Goal: Task Accomplishment & Management: Complete application form

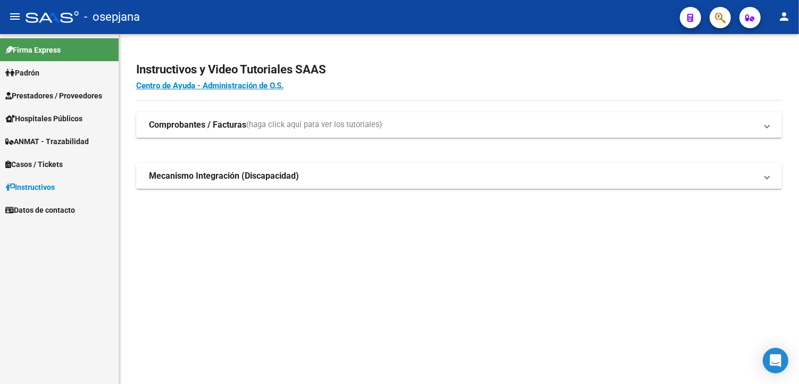
click at [40, 98] on span "Prestadores / Proveedores" at bounding box center [53, 96] width 97 height 12
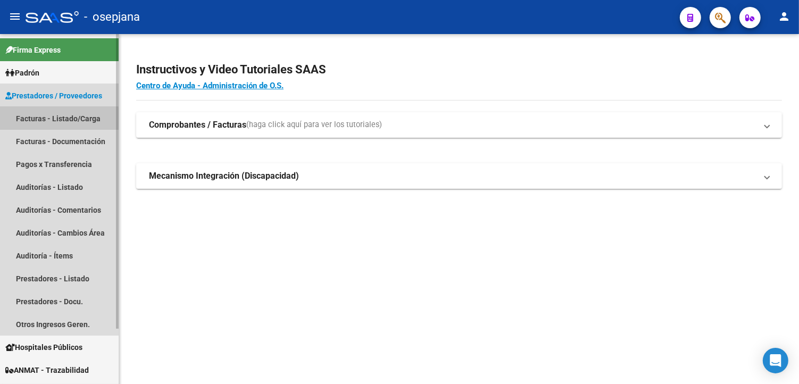
click at [45, 120] on link "Facturas - Listado/Carga" at bounding box center [59, 118] width 119 height 23
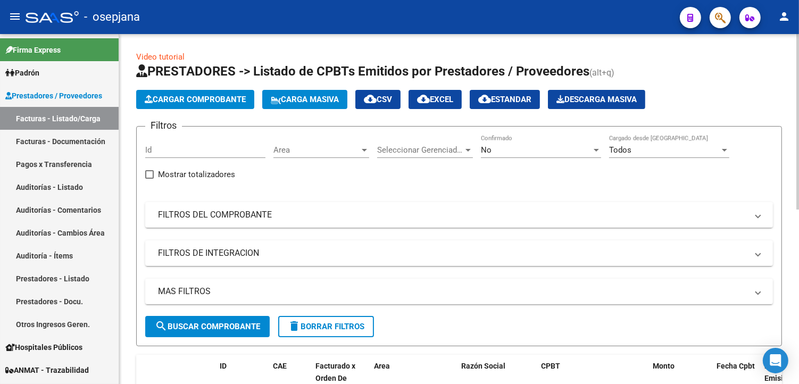
click at [511, 150] on div "No" at bounding box center [536, 150] width 111 height 10
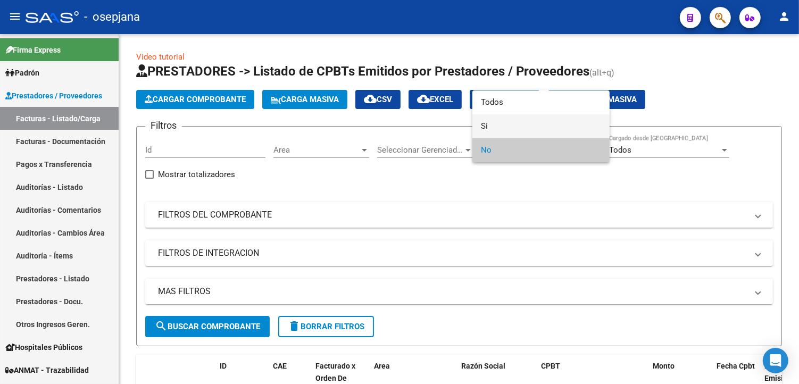
click at [528, 119] on span "Si" at bounding box center [541, 126] width 120 height 24
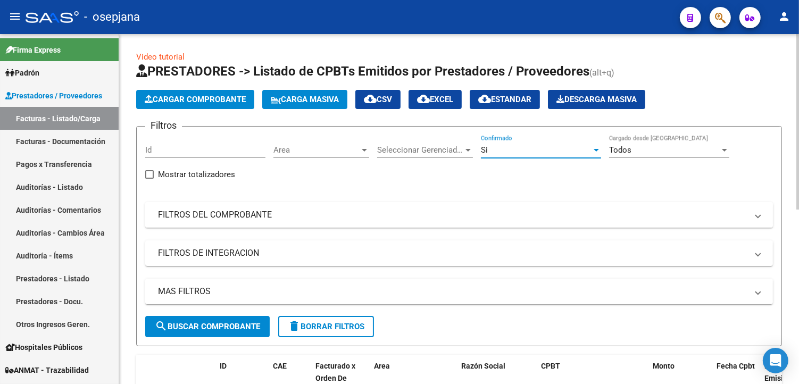
click at [294, 215] on mat-panel-title "FILTROS DEL COMPROBANTE" at bounding box center [452, 215] width 589 height 12
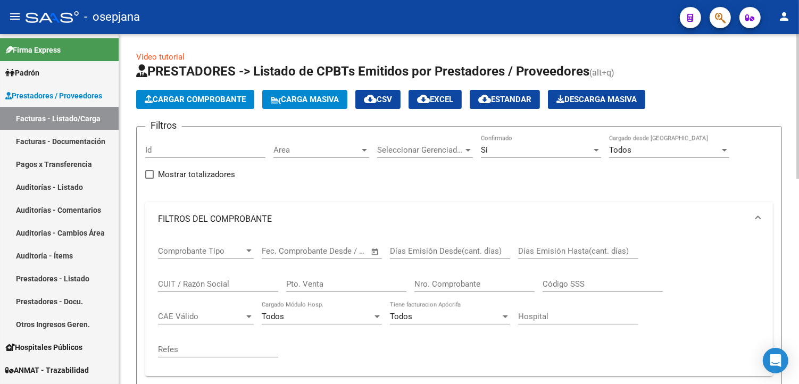
click at [333, 289] on input "Pto. Venta" at bounding box center [346, 284] width 120 height 10
type input "17"
click at [421, 285] on input "Nro. Comprobante" at bounding box center [474, 284] width 120 height 10
type input "108"
click at [205, 93] on button "Cargar Comprobante" at bounding box center [195, 99] width 118 height 19
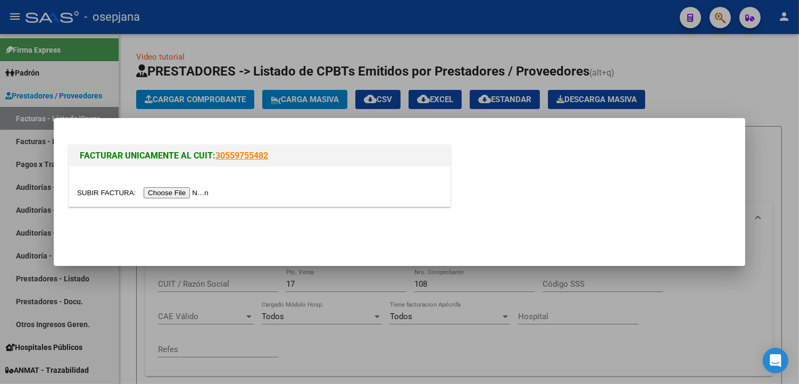
click at [180, 190] on input "file" at bounding box center [144, 192] width 135 height 11
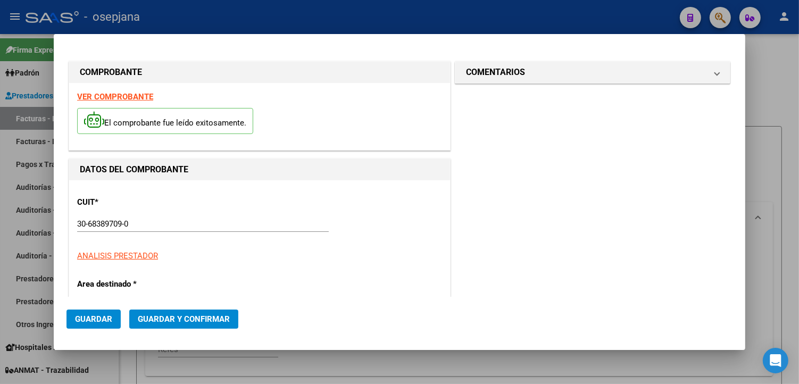
type input "108"
type input "$ 1.777.574,00"
type input "[DATE]"
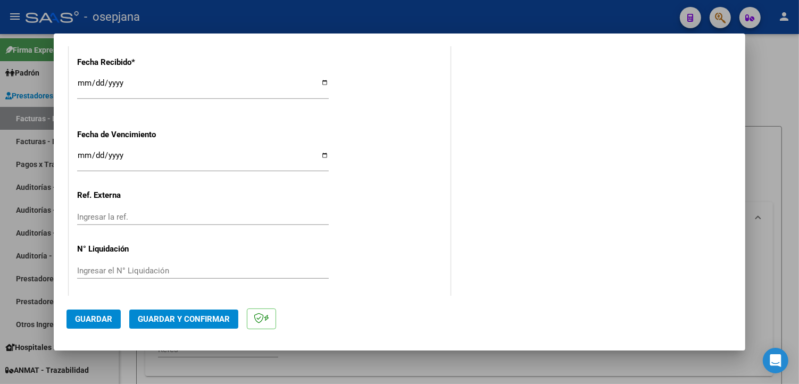
scroll to position [639, 0]
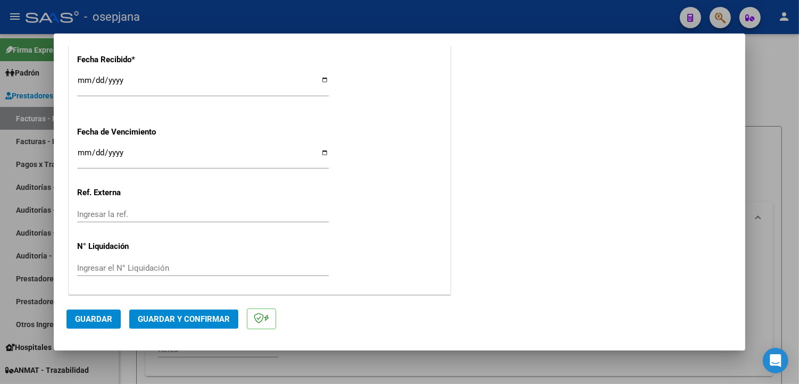
click at [320, 152] on input "Ingresar la fecha" at bounding box center [203, 156] width 252 height 17
type input "[DATE]"
click at [167, 214] on input "Ingresar la ref." at bounding box center [203, 215] width 252 height 10
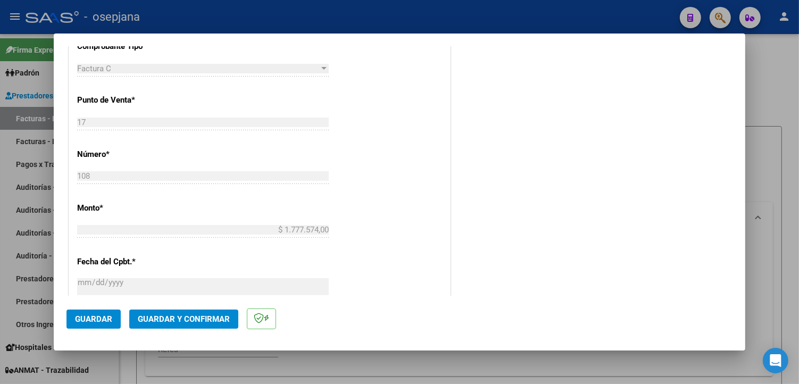
scroll to position [0, 0]
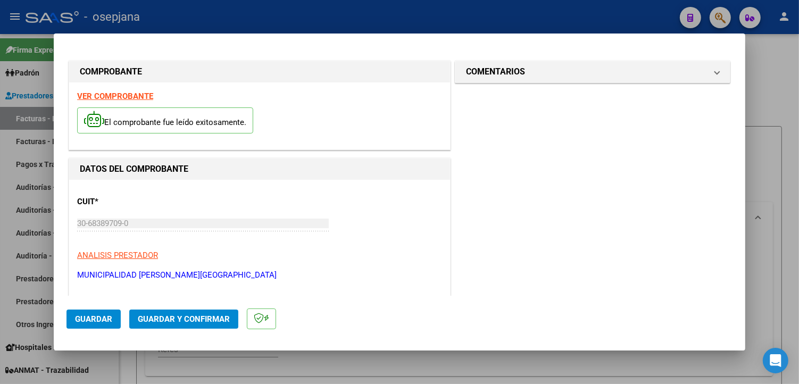
type input "32271"
click at [185, 317] on span "Guardar y Confirmar" at bounding box center [184, 319] width 92 height 10
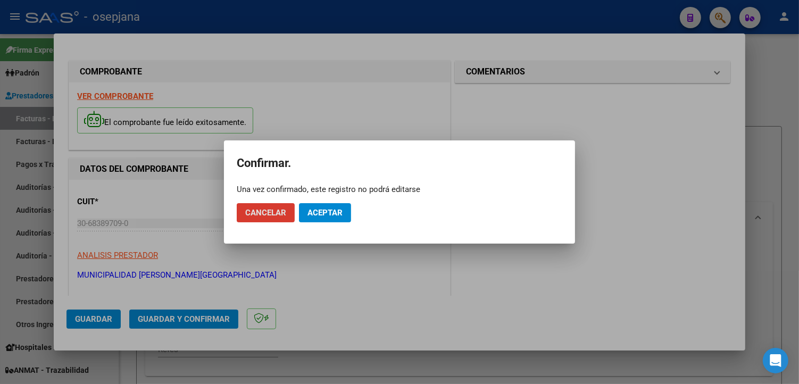
click at [328, 215] on span "Aceptar" at bounding box center [325, 213] width 35 height 10
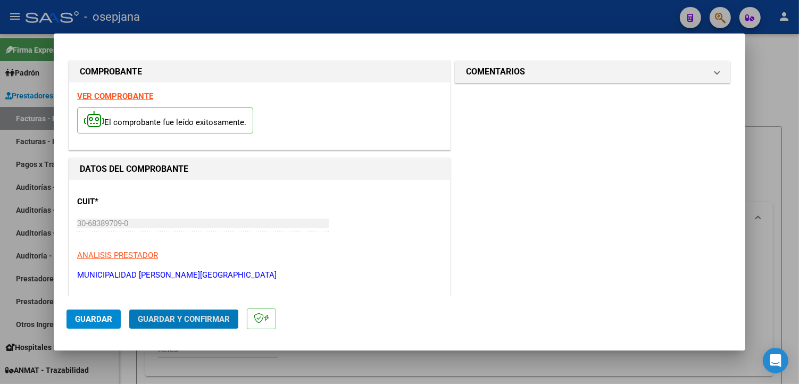
click at [84, 325] on button "Guardar" at bounding box center [94, 319] width 54 height 19
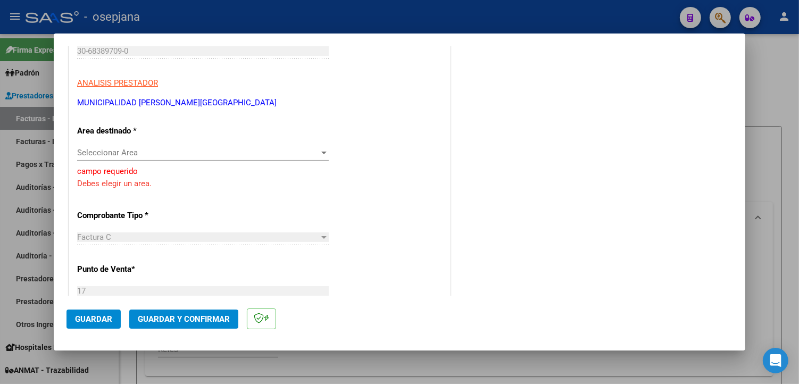
scroll to position [138, 0]
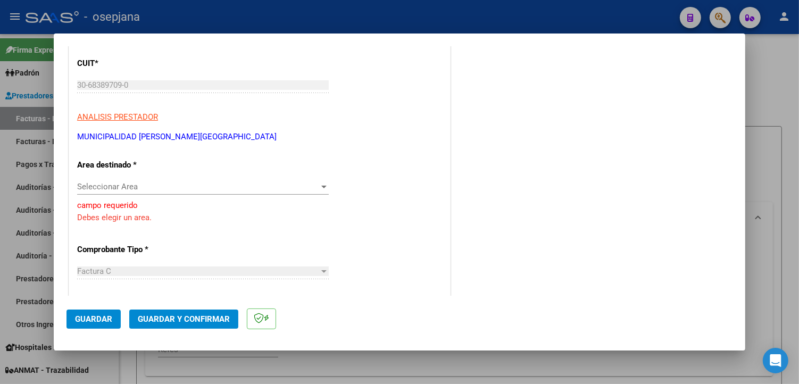
click at [149, 187] on span "Seleccionar Area" at bounding box center [198, 187] width 242 height 10
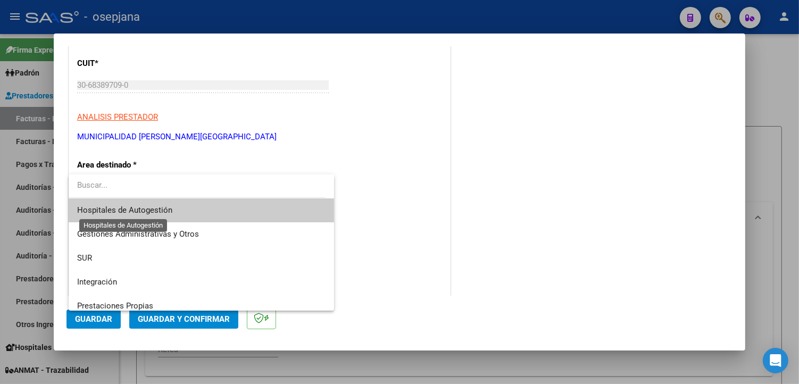
click at [161, 206] on span "Hospitales de Autogestión" at bounding box center [124, 210] width 95 height 10
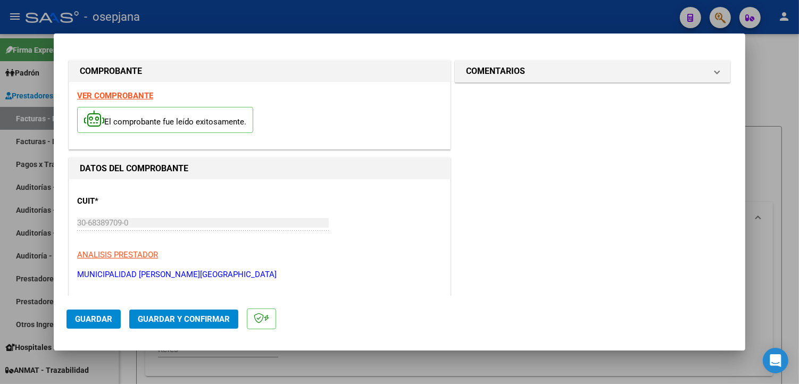
scroll to position [0, 0]
click at [85, 318] on span "Guardar" at bounding box center [93, 319] width 37 height 10
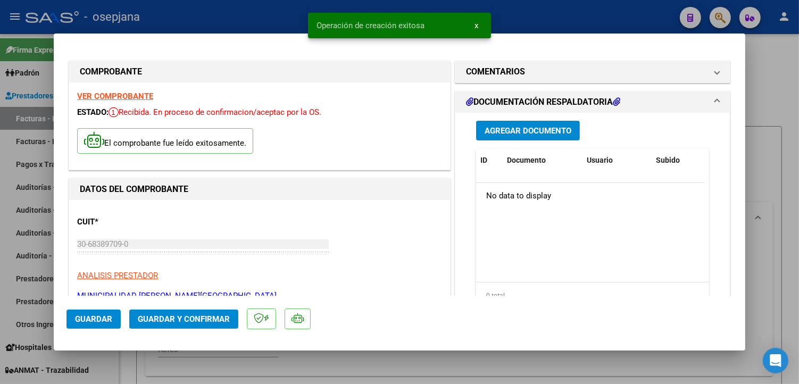
click at [528, 137] on button "Agregar Documento" at bounding box center [528, 131] width 104 height 20
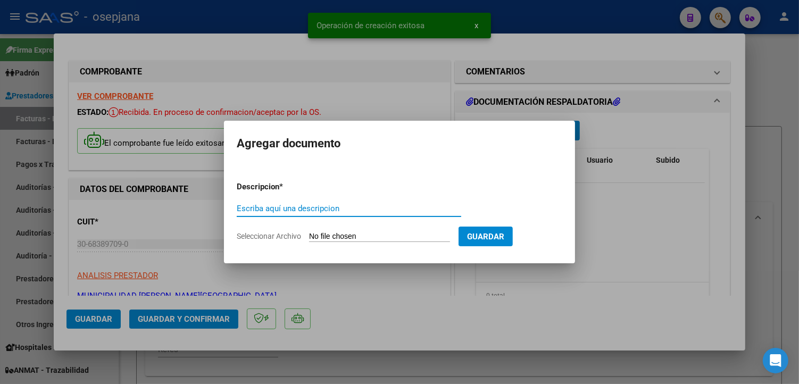
click at [347, 236] on input "Seleccionar Archivo" at bounding box center [379, 237] width 141 height 10
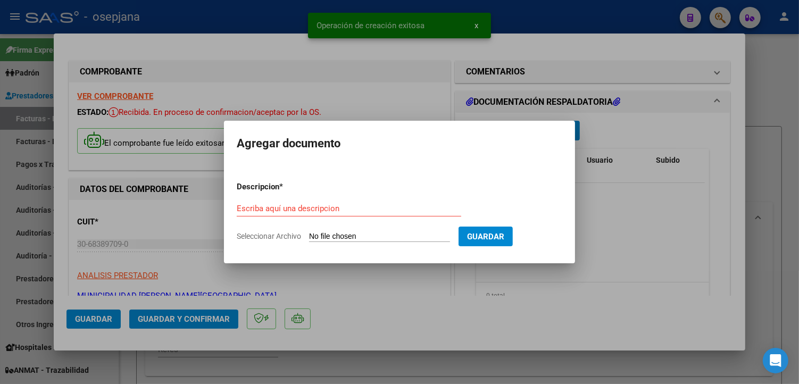
type input "C:\fakepath\SAMO FC Nº 108.pdf"
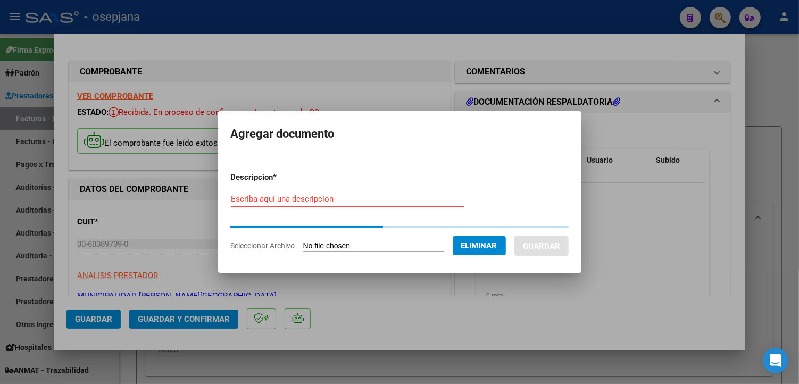
click at [334, 201] on input "Escriba aquí una descripcion" at bounding box center [347, 199] width 233 height 10
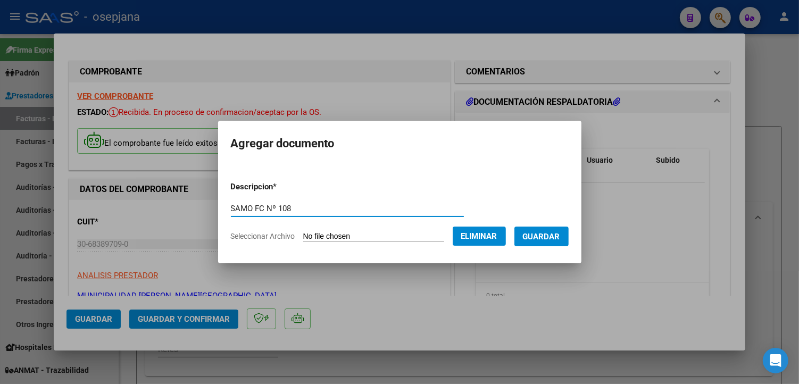
type input "SAMO FC Nº 108"
click at [560, 237] on span "Guardar" at bounding box center [541, 237] width 37 height 10
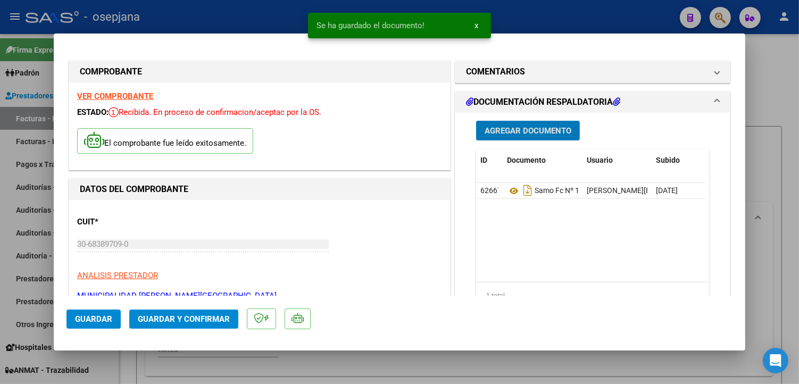
click at [164, 318] on span "Guardar y Confirmar" at bounding box center [184, 319] width 92 height 10
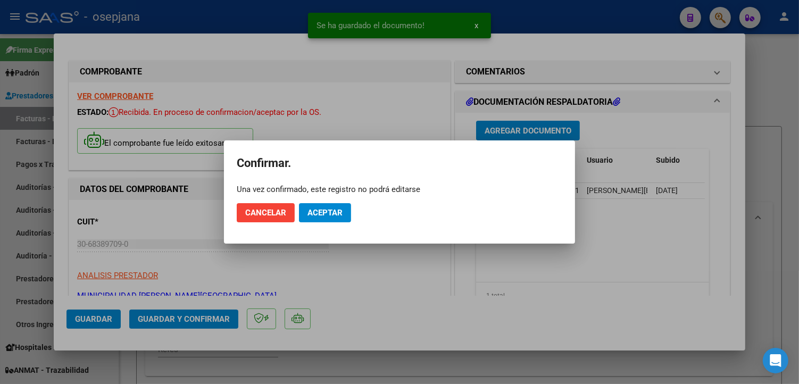
click at [296, 221] on mat-dialog-actions "Cancelar Aceptar" at bounding box center [400, 213] width 326 height 36
click at [322, 214] on span "Aceptar" at bounding box center [325, 213] width 35 height 10
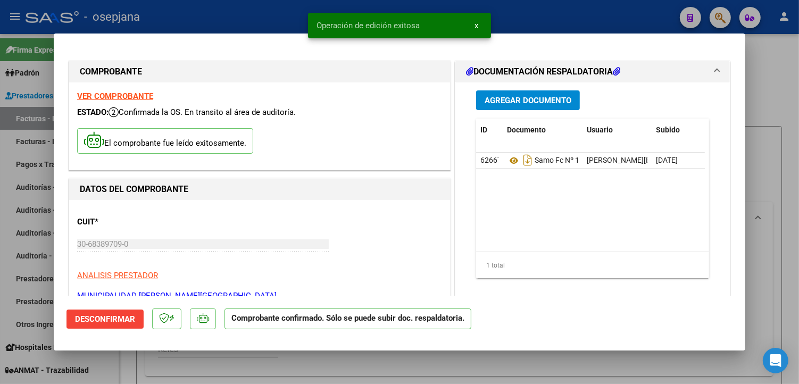
click at [270, 16] on div at bounding box center [399, 192] width 799 height 384
type input "$ 0,00"
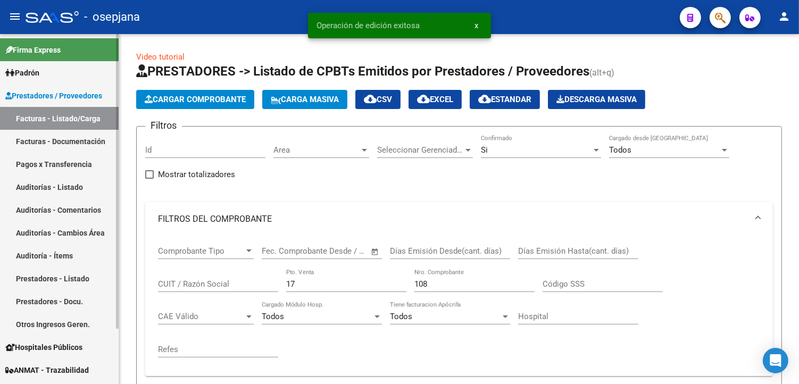
click at [74, 167] on link "Pagos x Transferencia" at bounding box center [59, 164] width 119 height 23
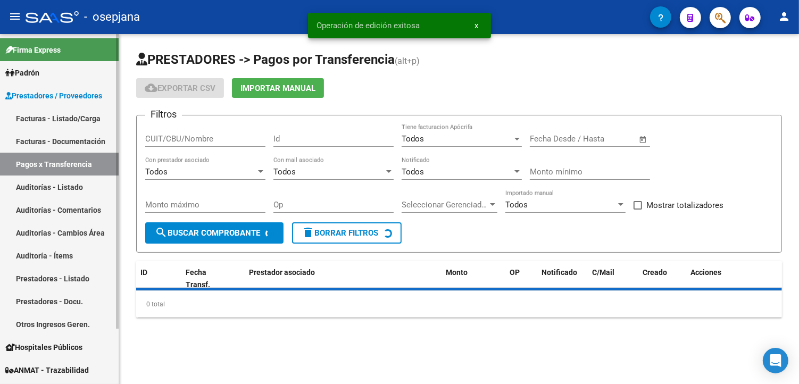
click at [70, 186] on link "Auditorías - Listado" at bounding box center [59, 187] width 119 height 23
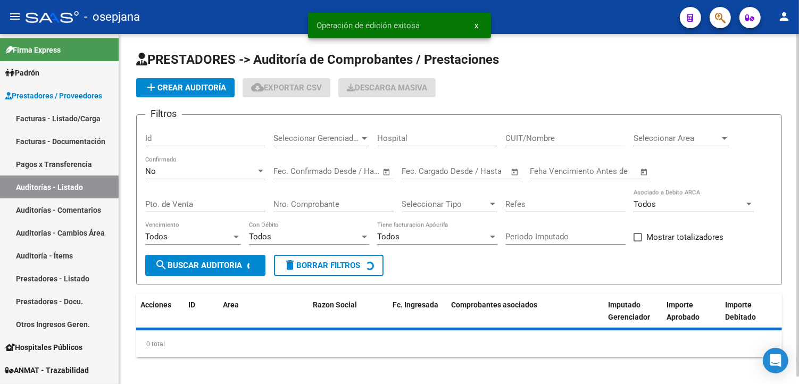
click at [215, 82] on button "add Crear Auditoría" at bounding box center [185, 87] width 98 height 19
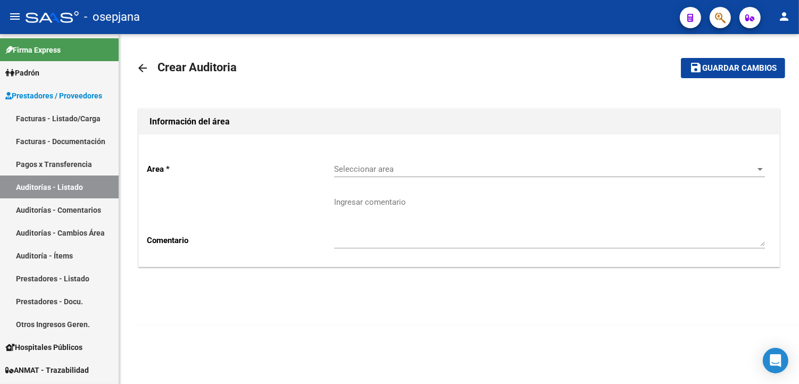
click at [427, 162] on div "Seleccionar area Seleccionar area" at bounding box center [549, 165] width 431 height 23
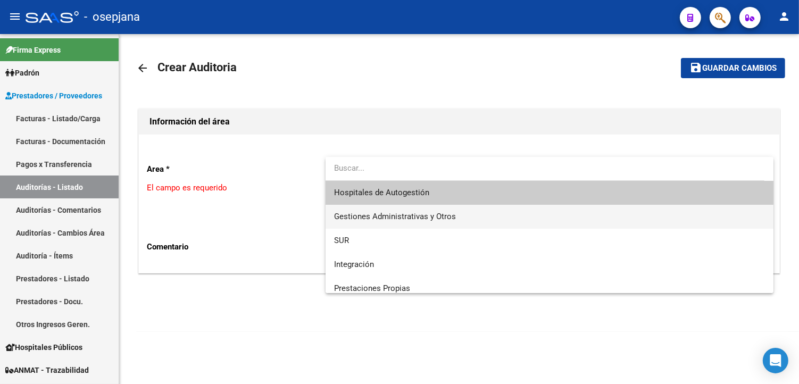
drag, startPoint x: 408, startPoint y: 205, endPoint x: 422, endPoint y: 192, distance: 20.3
click at [422, 192] on div "Hospitales de Autogestión Gestiones Administrativas y Otros SUR Integración Pre…" at bounding box center [550, 225] width 448 height 136
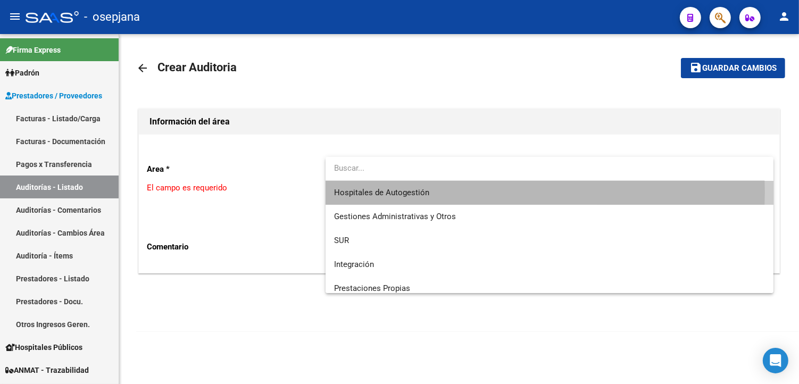
click at [422, 192] on span "Hospitales de Autogestión" at bounding box center [381, 193] width 95 height 10
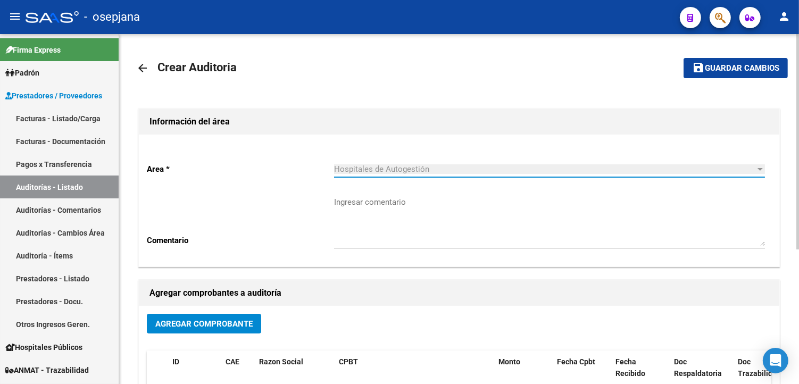
click at [225, 325] on span "Agregar Comprobante" at bounding box center [203, 324] width 97 height 10
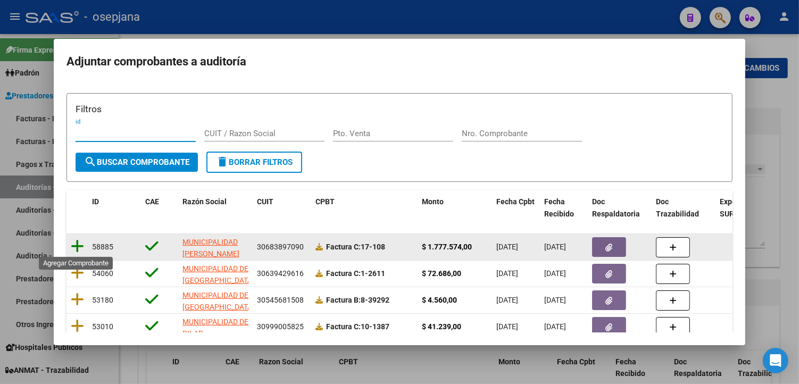
click at [76, 240] on icon at bounding box center [77, 246] width 13 height 15
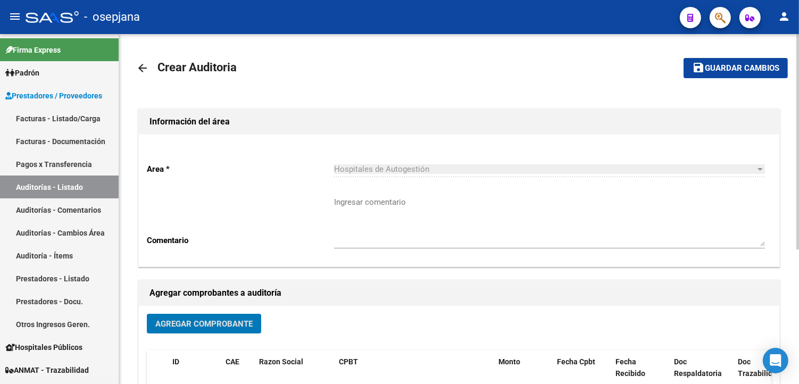
click at [727, 69] on span "Guardar cambios" at bounding box center [742, 69] width 74 height 10
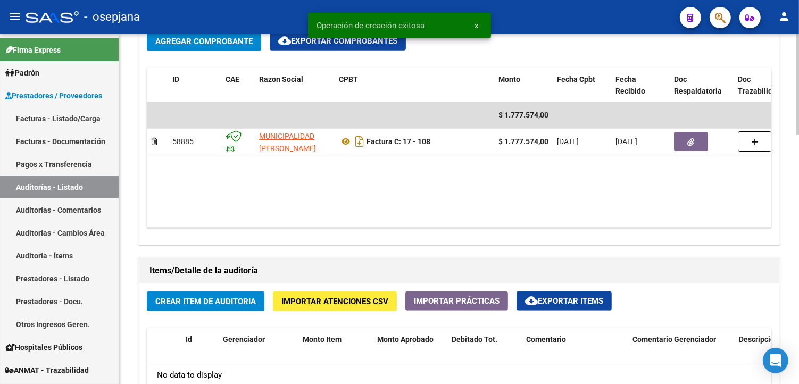
scroll to position [650, 0]
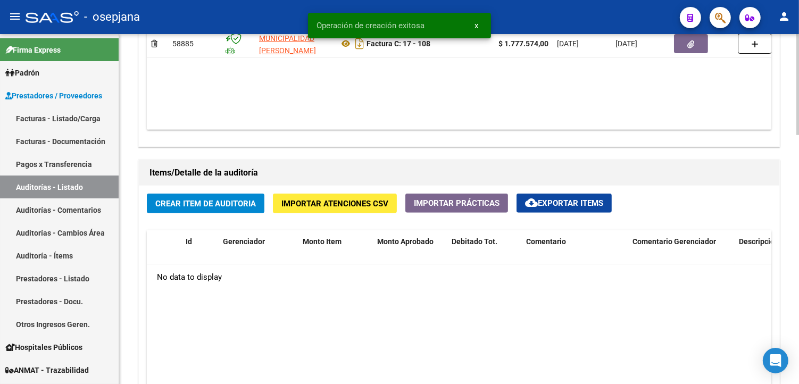
click at [217, 206] on span "Crear Item de Auditoria" at bounding box center [205, 204] width 101 height 10
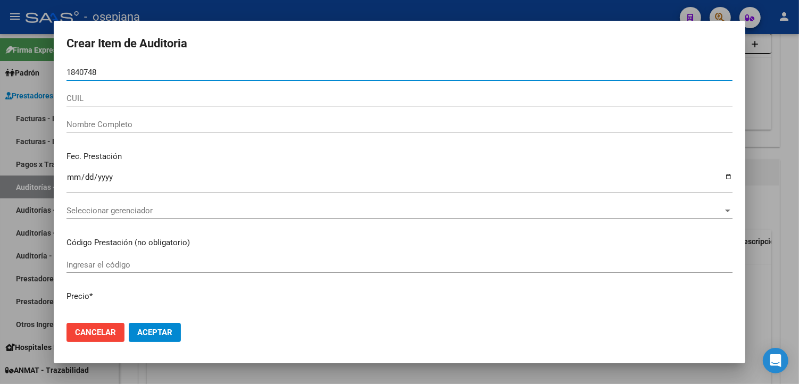
type input "18407481"
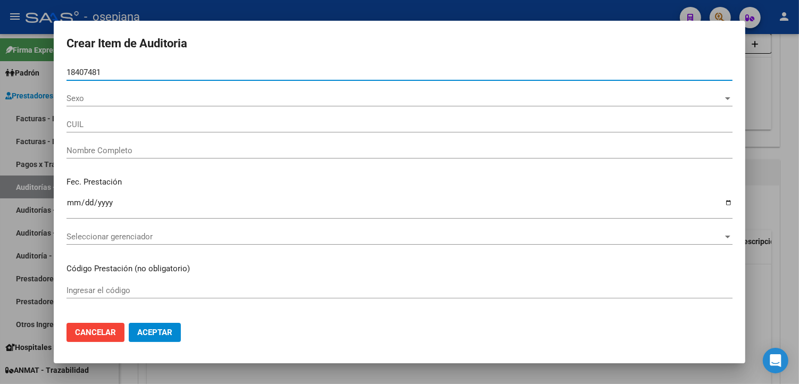
type input "27184074813"
type input "[PERSON_NAME]"
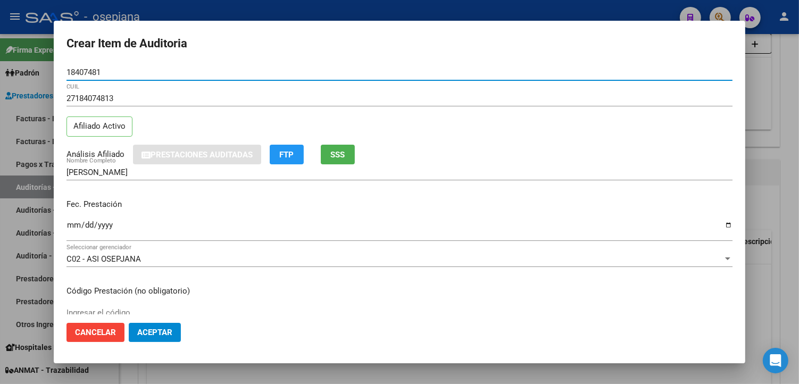
type input "18407481"
click at [71, 223] on input "Ingresar la fecha" at bounding box center [400, 229] width 666 height 17
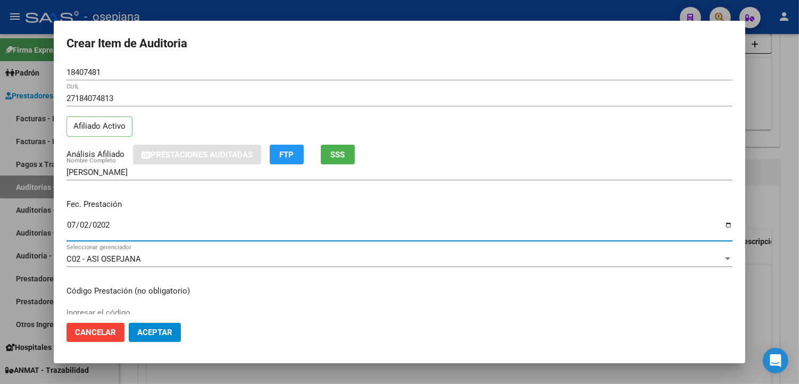
type input "[DATE]"
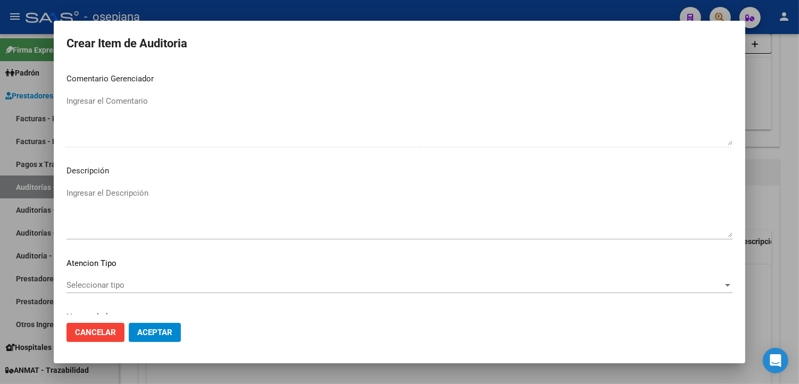
scroll to position [616, 0]
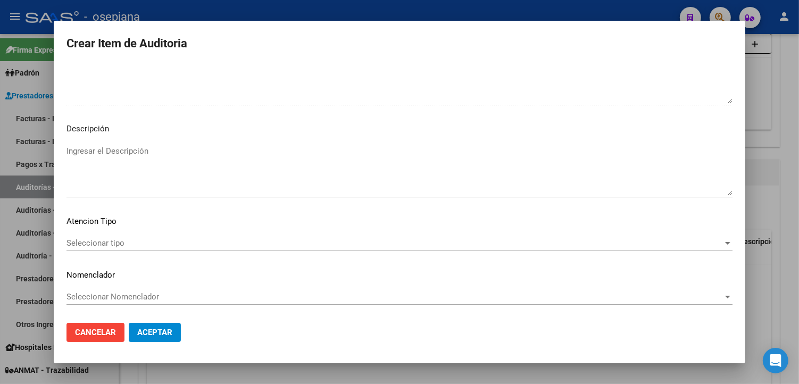
click at [135, 245] on span "Seleccionar tipo" at bounding box center [395, 243] width 657 height 10
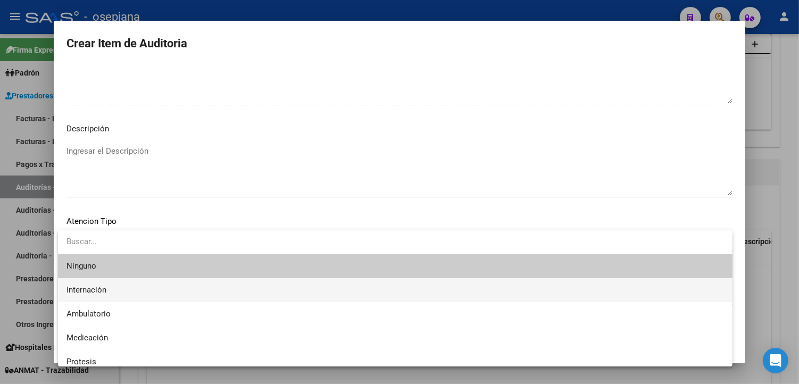
click at [111, 285] on span "Internación" at bounding box center [396, 290] width 658 height 24
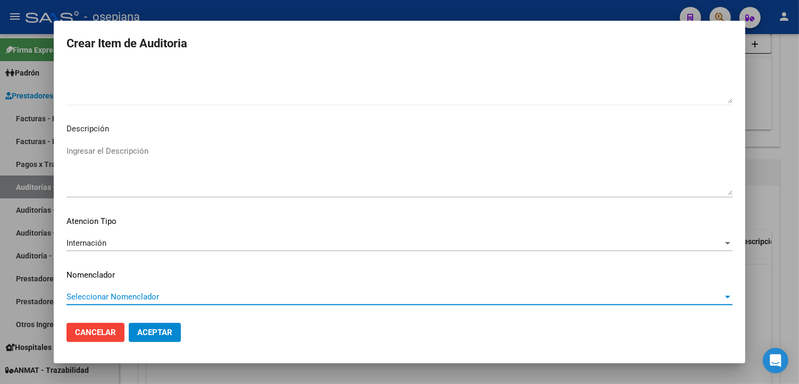
click at [128, 296] on span "Seleccionar Nomenclador" at bounding box center [395, 297] width 657 height 10
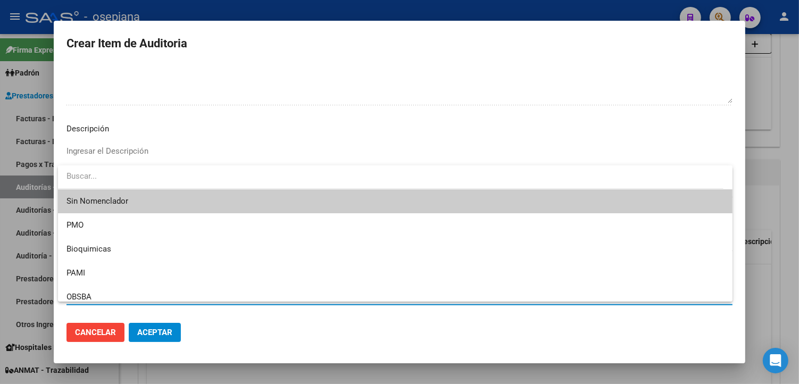
click at [123, 206] on span "Sin Nomenclador" at bounding box center [396, 201] width 658 height 24
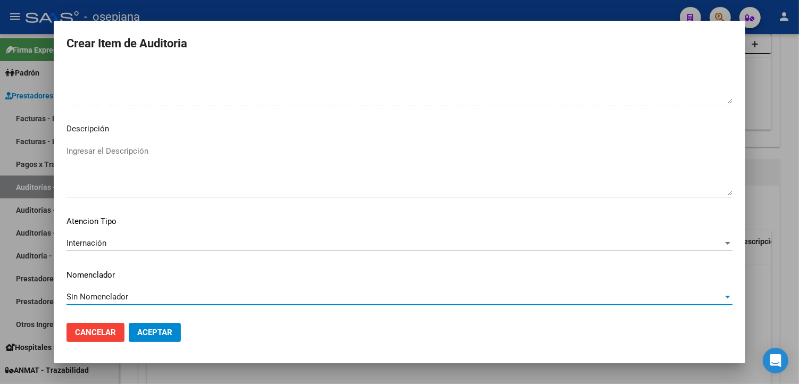
click at [158, 331] on span "Aceptar" at bounding box center [154, 333] width 35 height 10
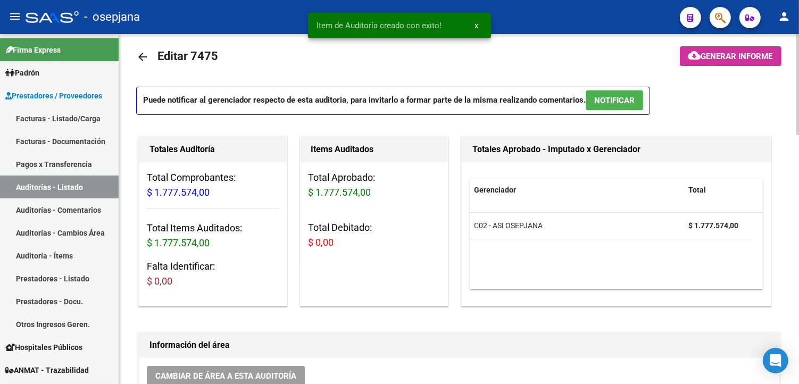
scroll to position [0, 0]
